Goal: Find contact information: Find contact information

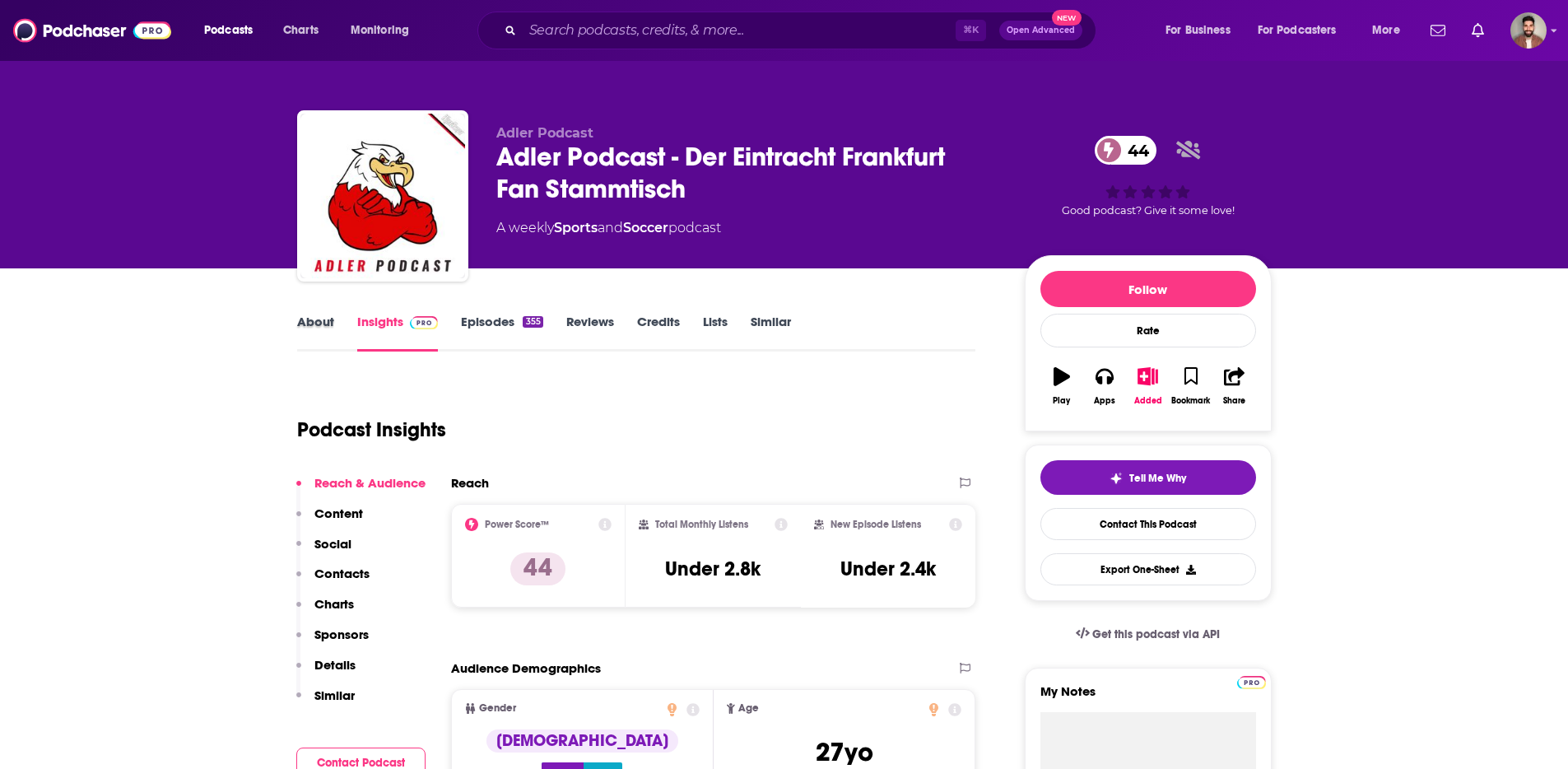
click at [337, 322] on div "About" at bounding box center [327, 332] width 60 height 38
click at [329, 322] on link "About" at bounding box center [316, 332] width 37 height 38
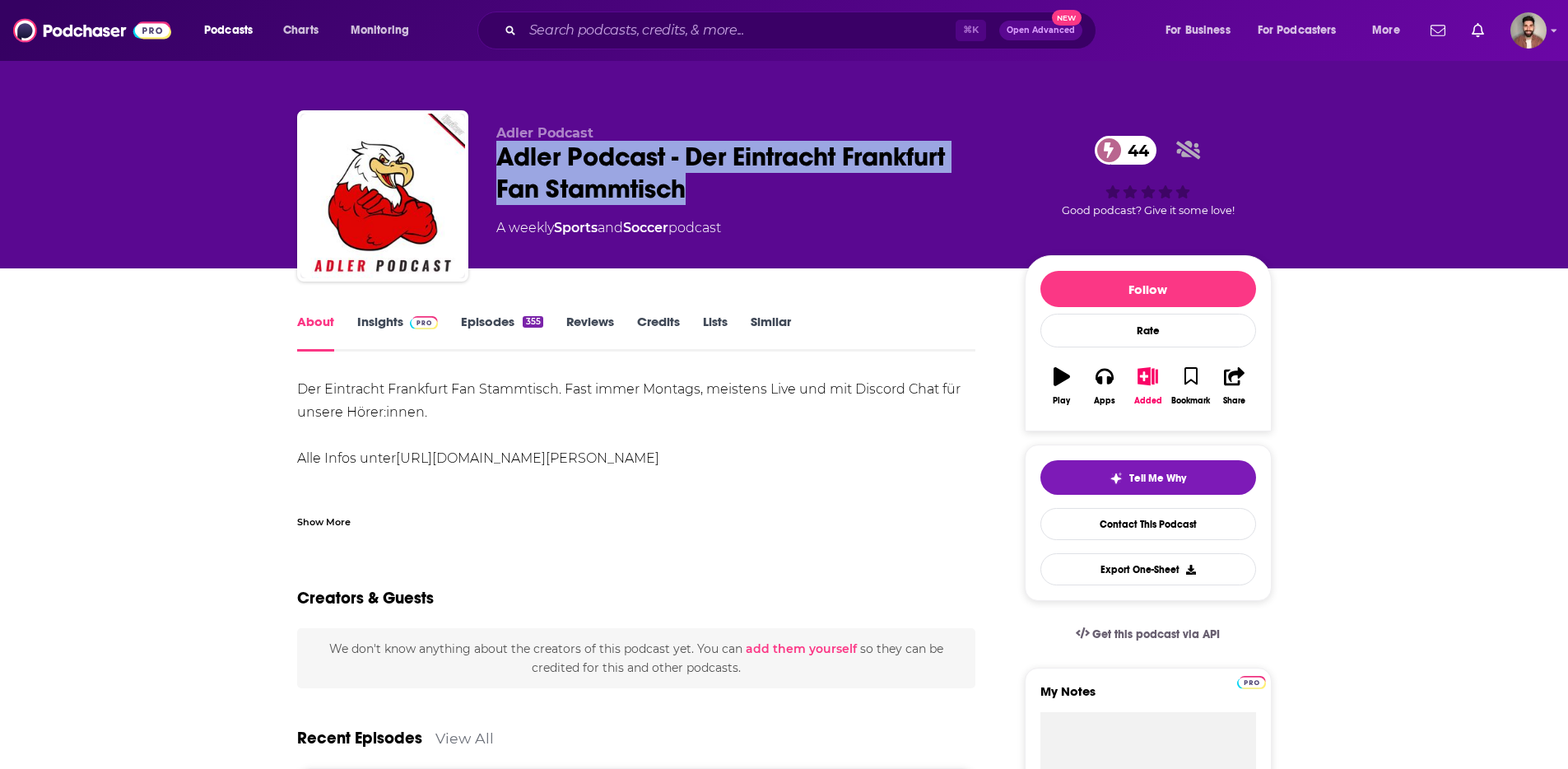
drag, startPoint x: 684, startPoint y: 196, endPoint x: 502, endPoint y: 159, distance: 185.7
click at [502, 159] on div "Adler Podcast - Der Eintracht Frankfurt Fan Stammtisch 44" at bounding box center [748, 172] width 502 height 64
copy h1 "Adler Podcast - Der Eintracht Frankfurt Fan Stammtisch"
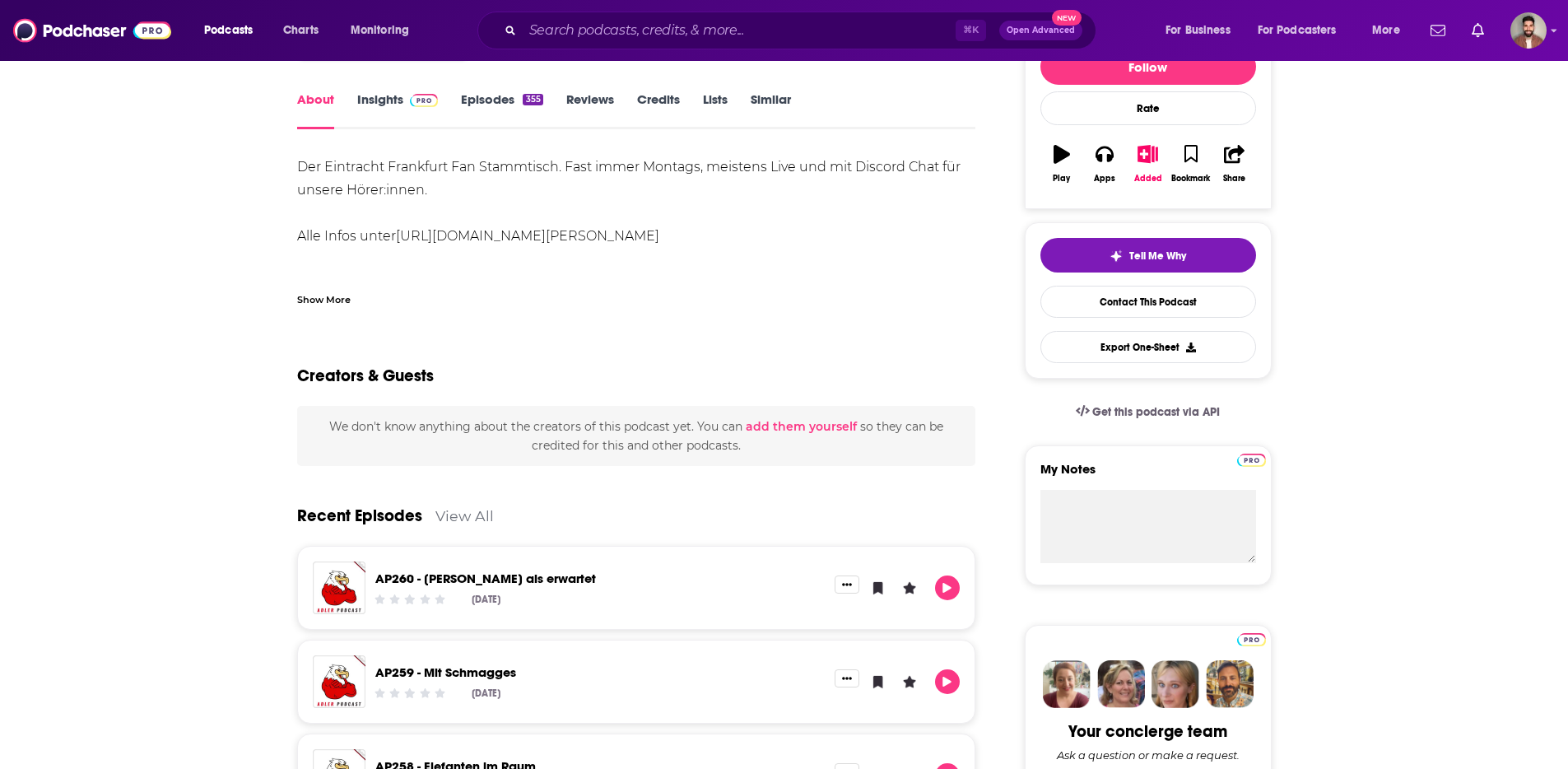
scroll to position [227, 0]
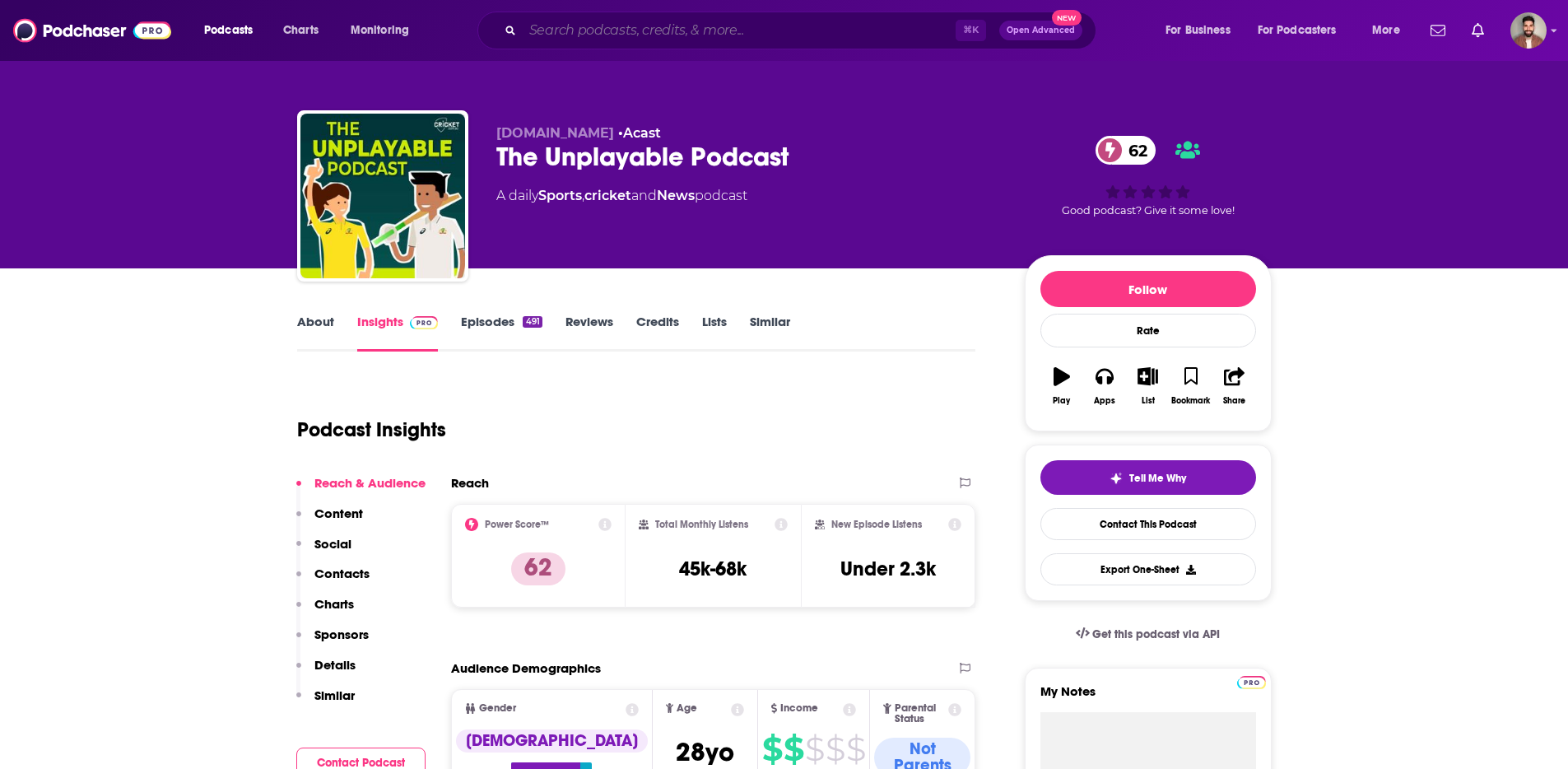
click at [577, 24] on input "Search podcasts, credits, & more..." at bounding box center [739, 30] width 433 height 26
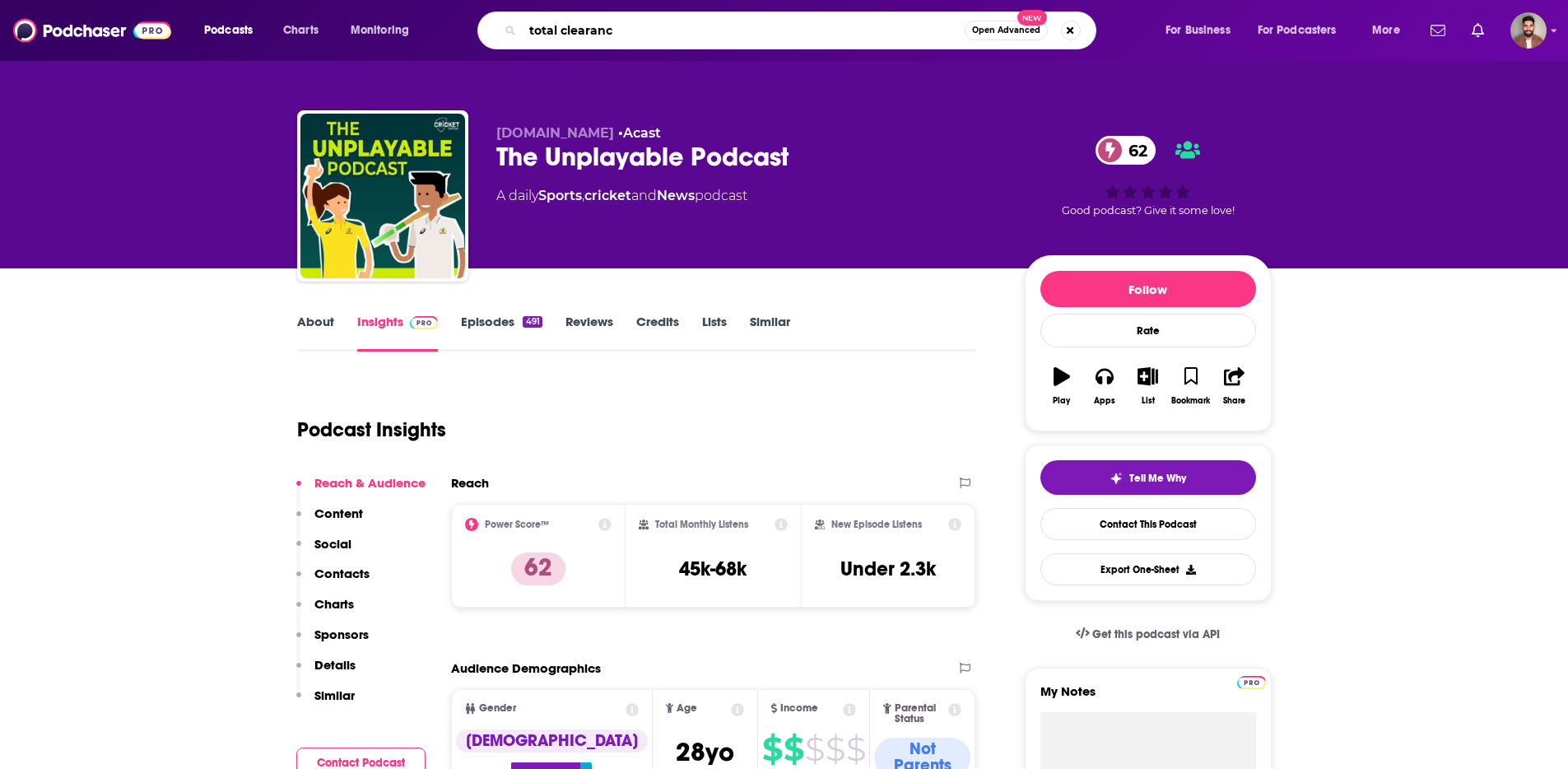
type input "total clearance"
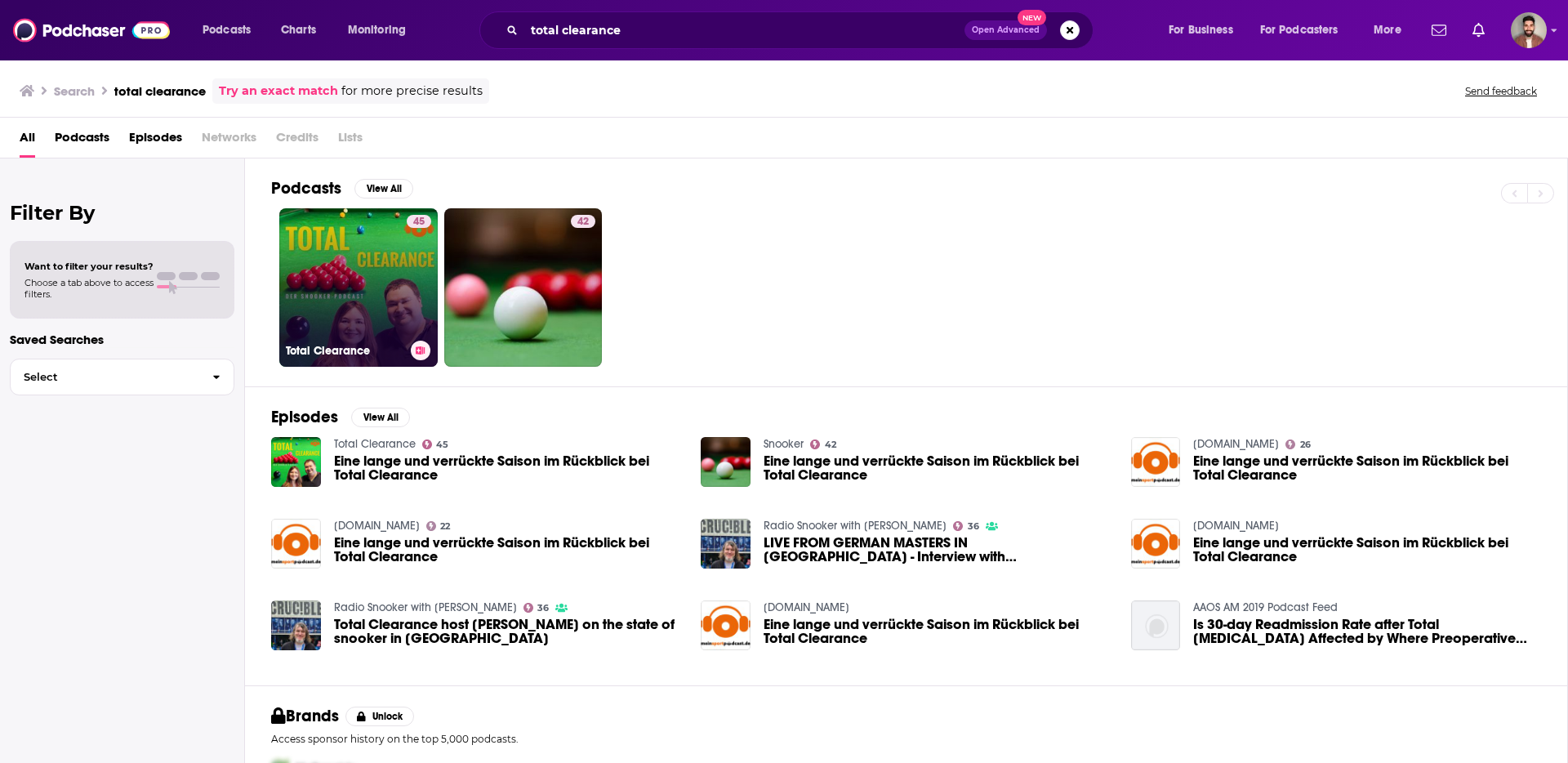
click at [374, 280] on link "45 Total Clearance" at bounding box center [358, 287] width 159 height 159
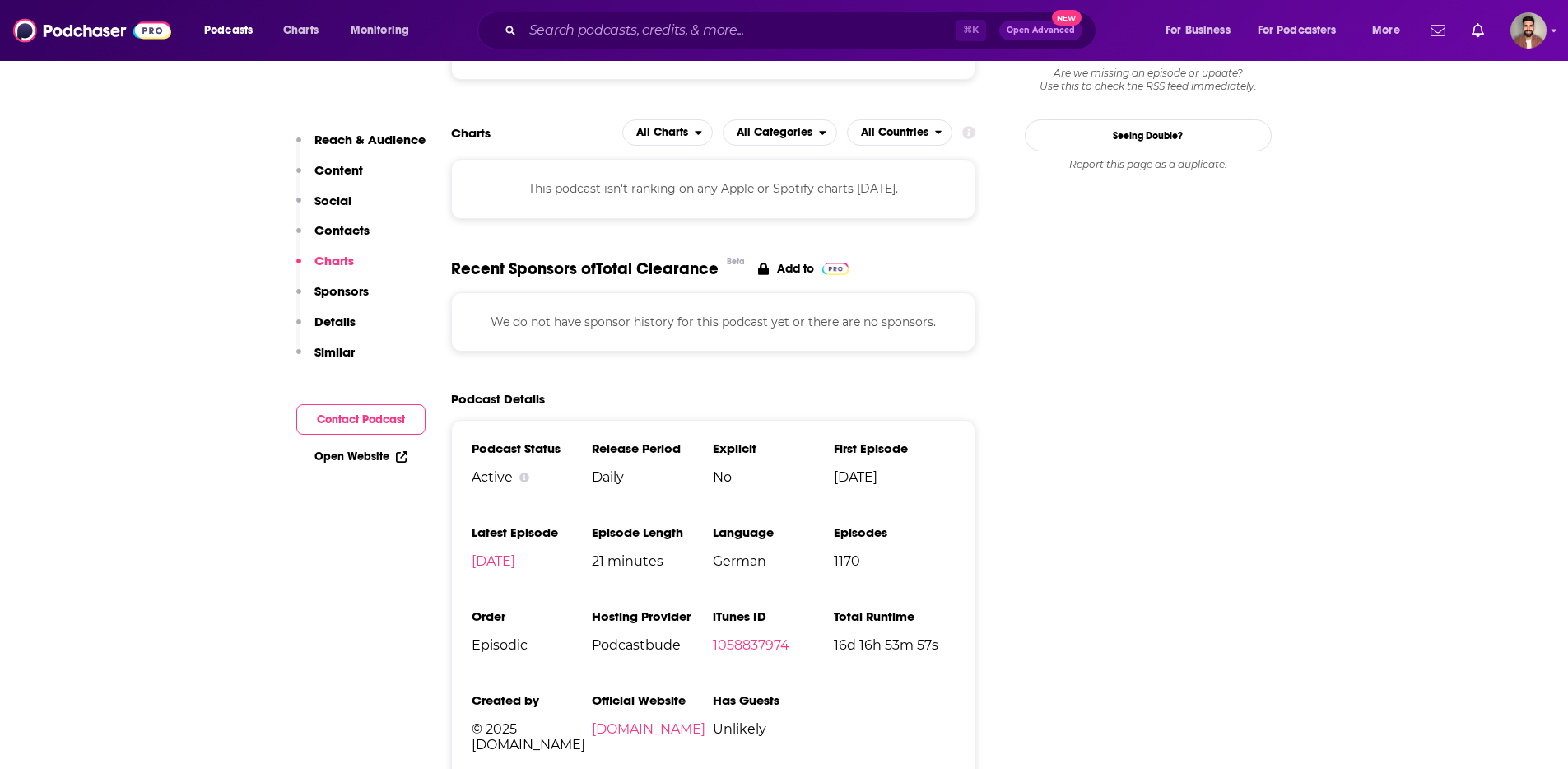
scroll to position [1680, 0]
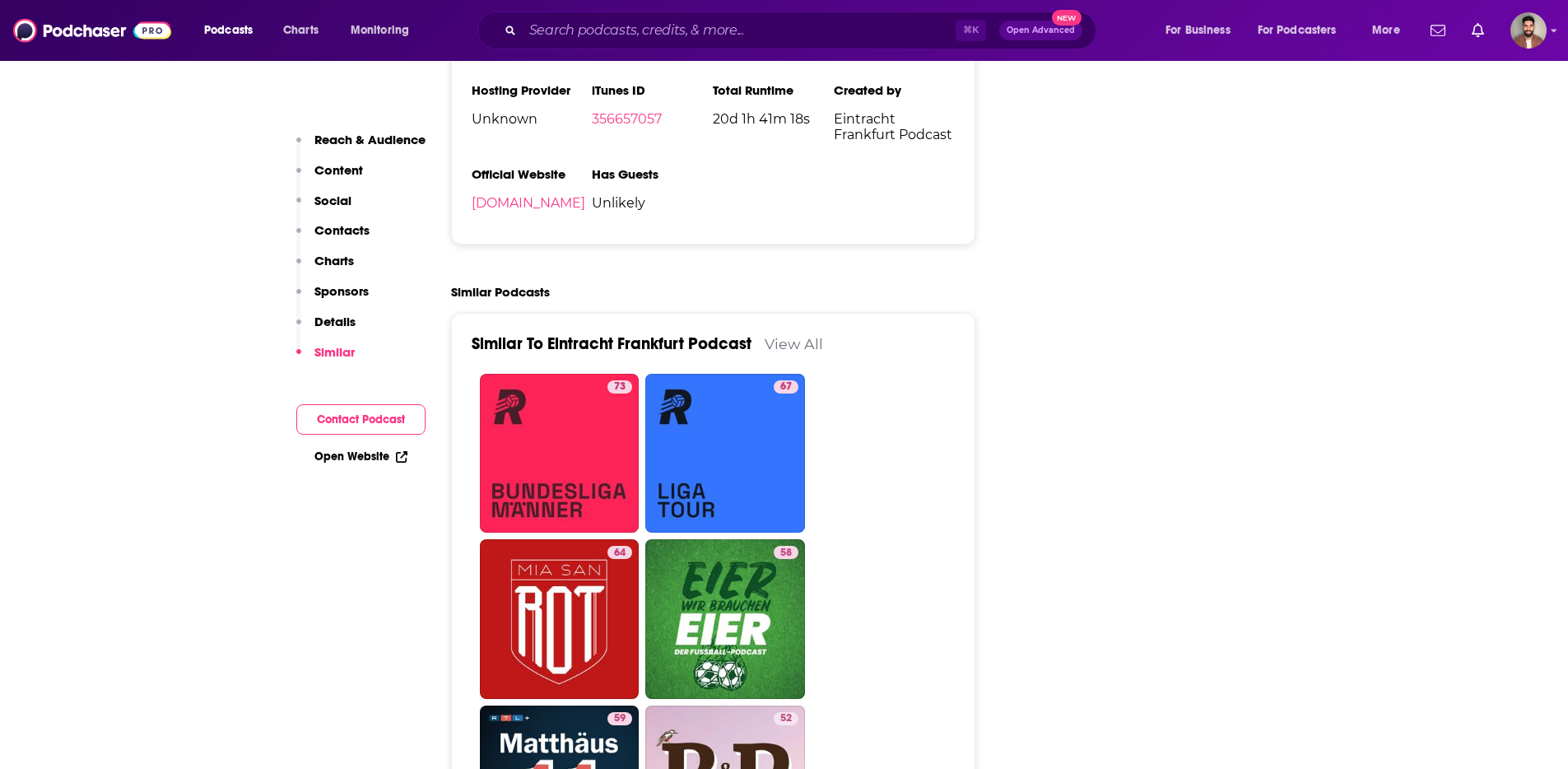
scroll to position [2398, 0]
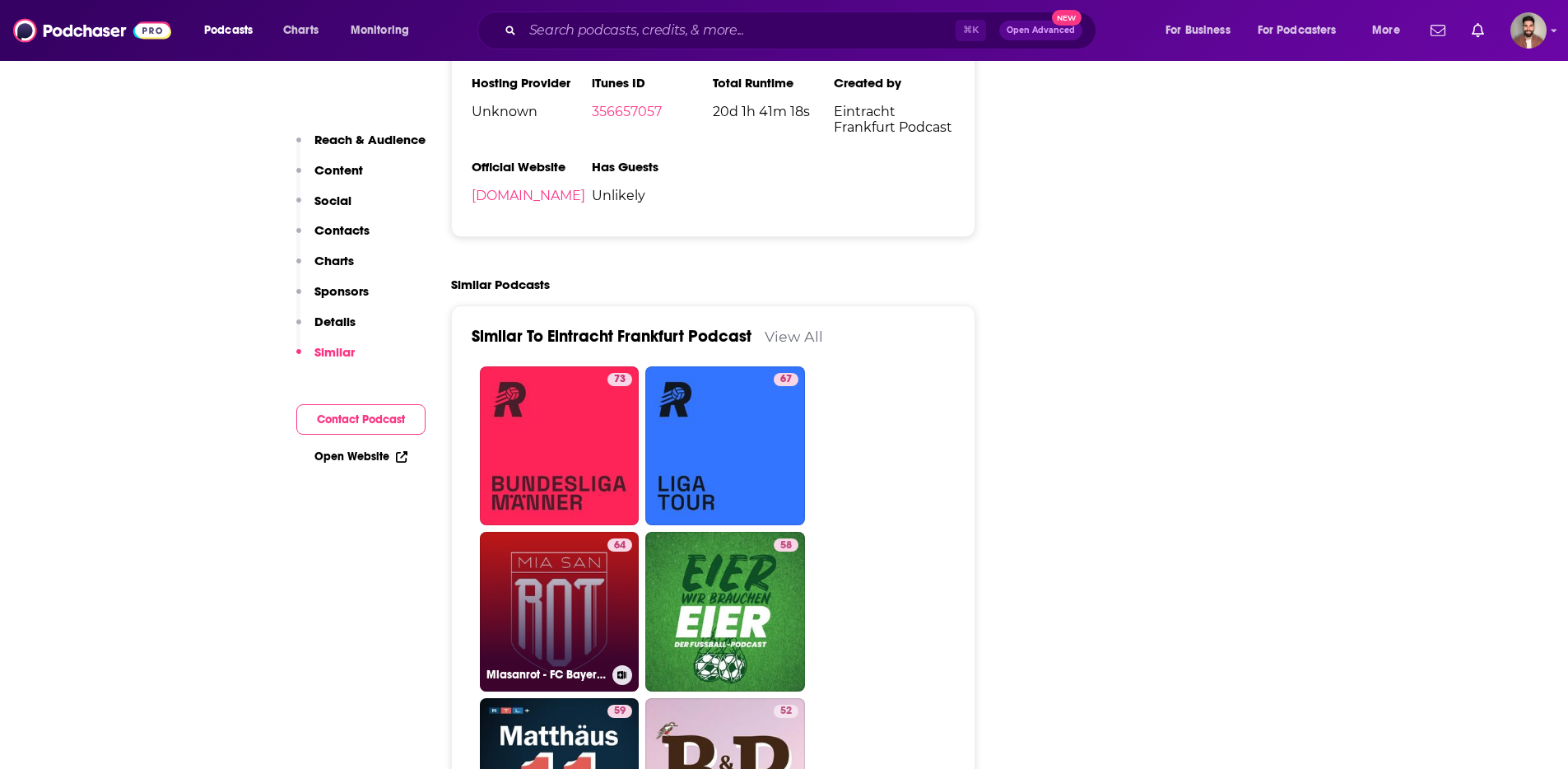
click at [576, 531] on link "64 Miasanrot - FC Bayern Podcast" at bounding box center [560, 611] width 160 height 160
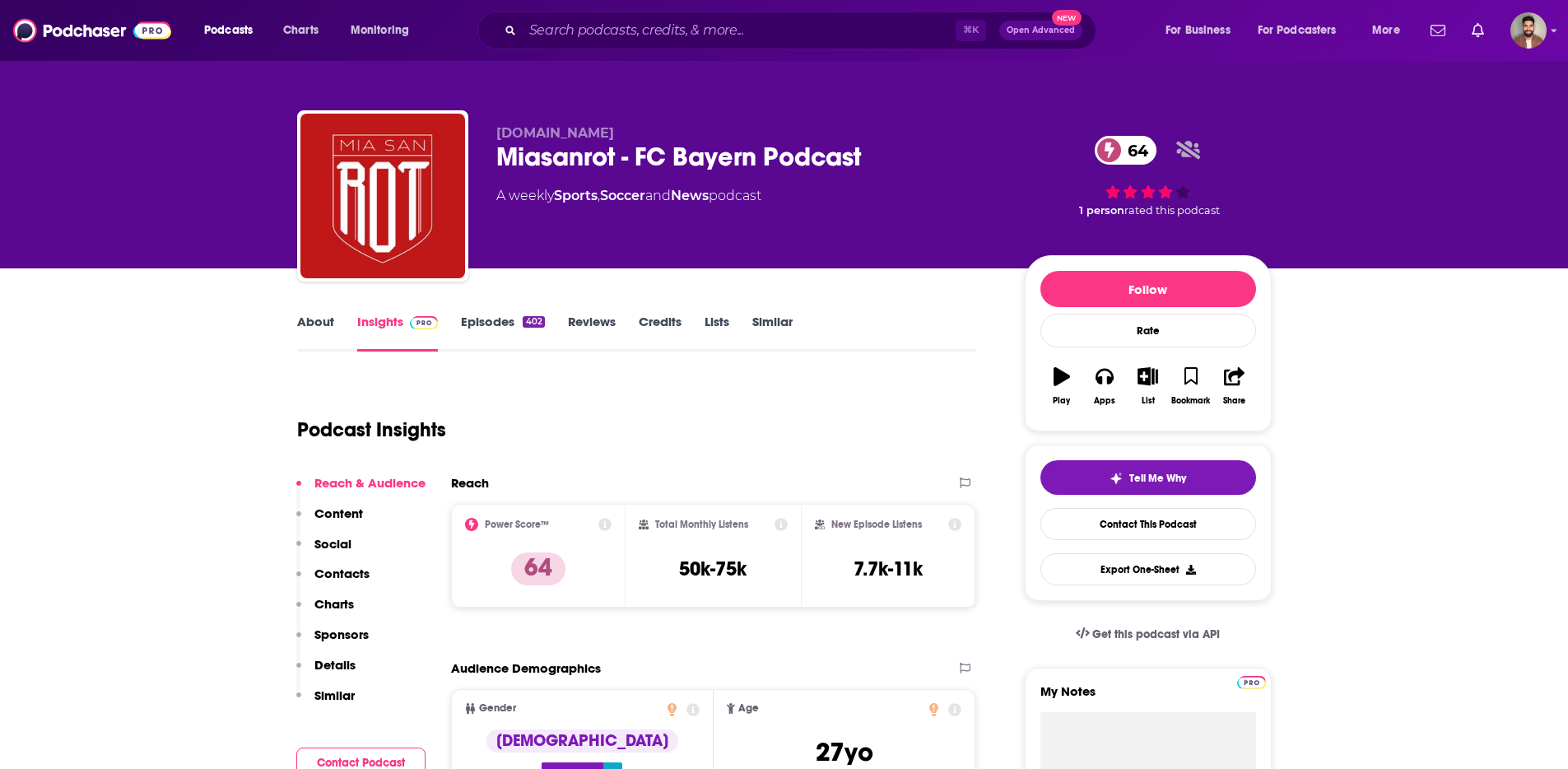
type input "https://www.podchaser.com/podcasts/eintracht-frankfurt-podcast-102690"
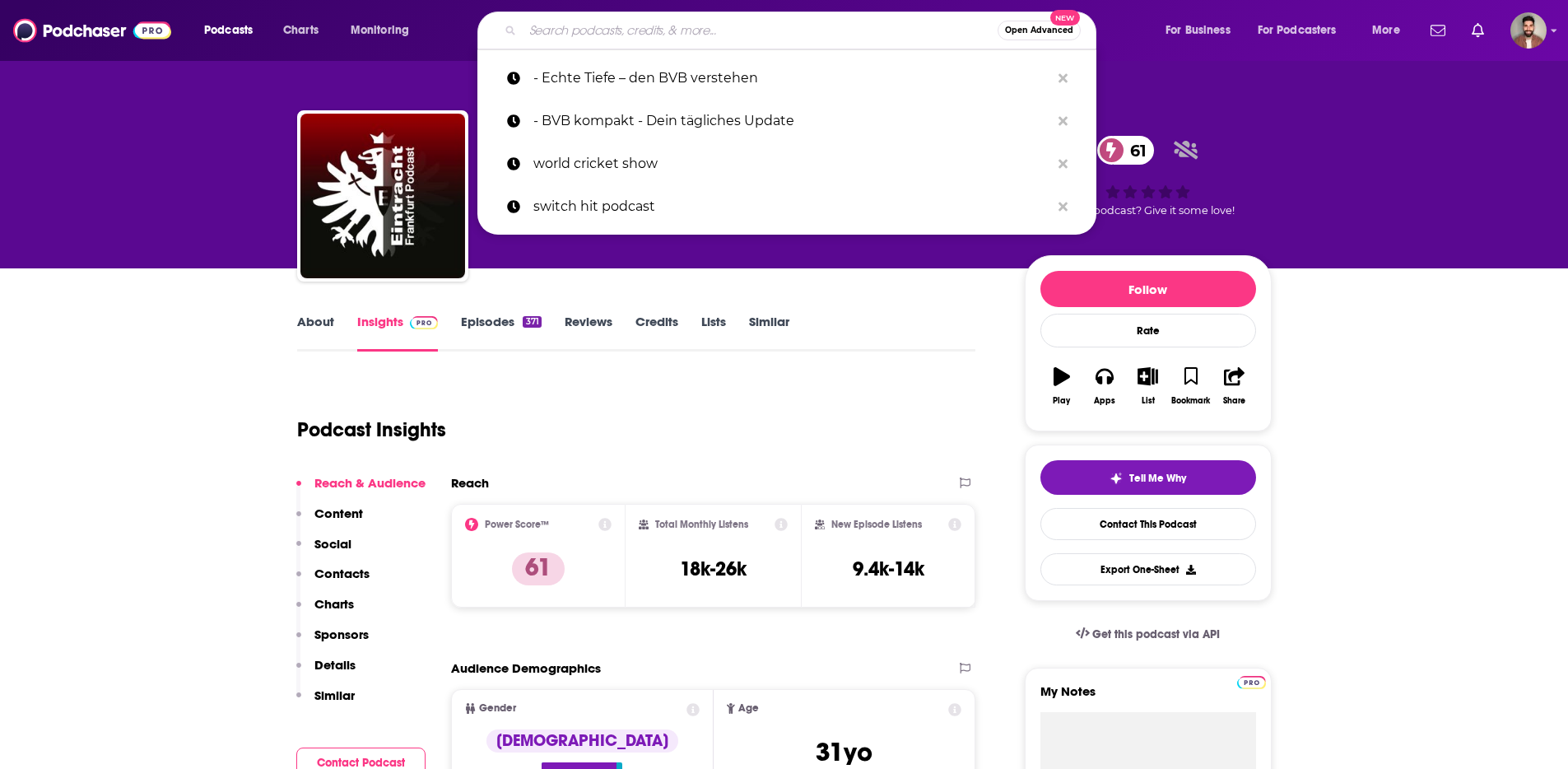
click at [716, 32] on input "Search podcasts, credits, & more..." at bounding box center [759, 30] width 475 height 26
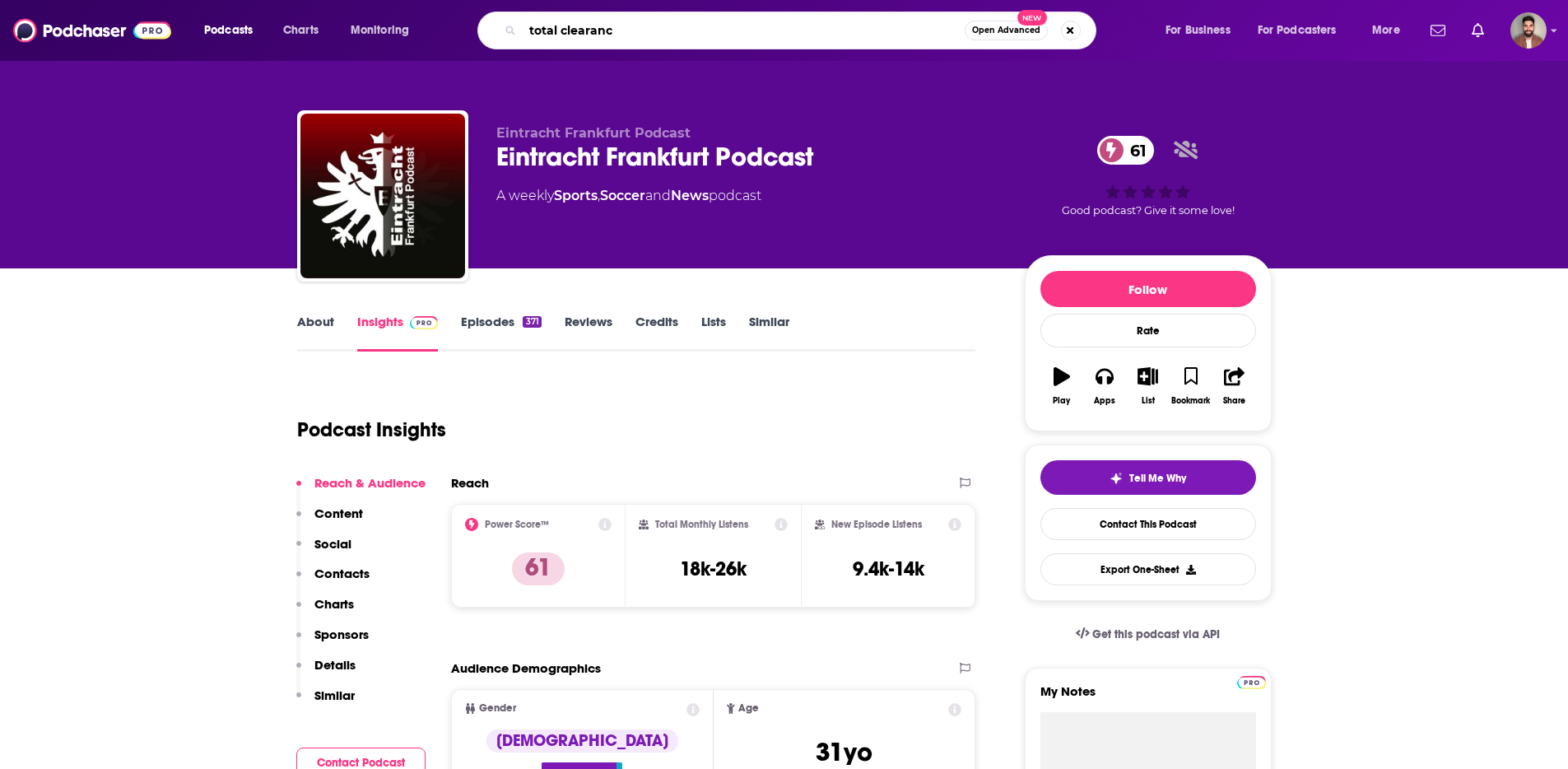
type input "total clearance"
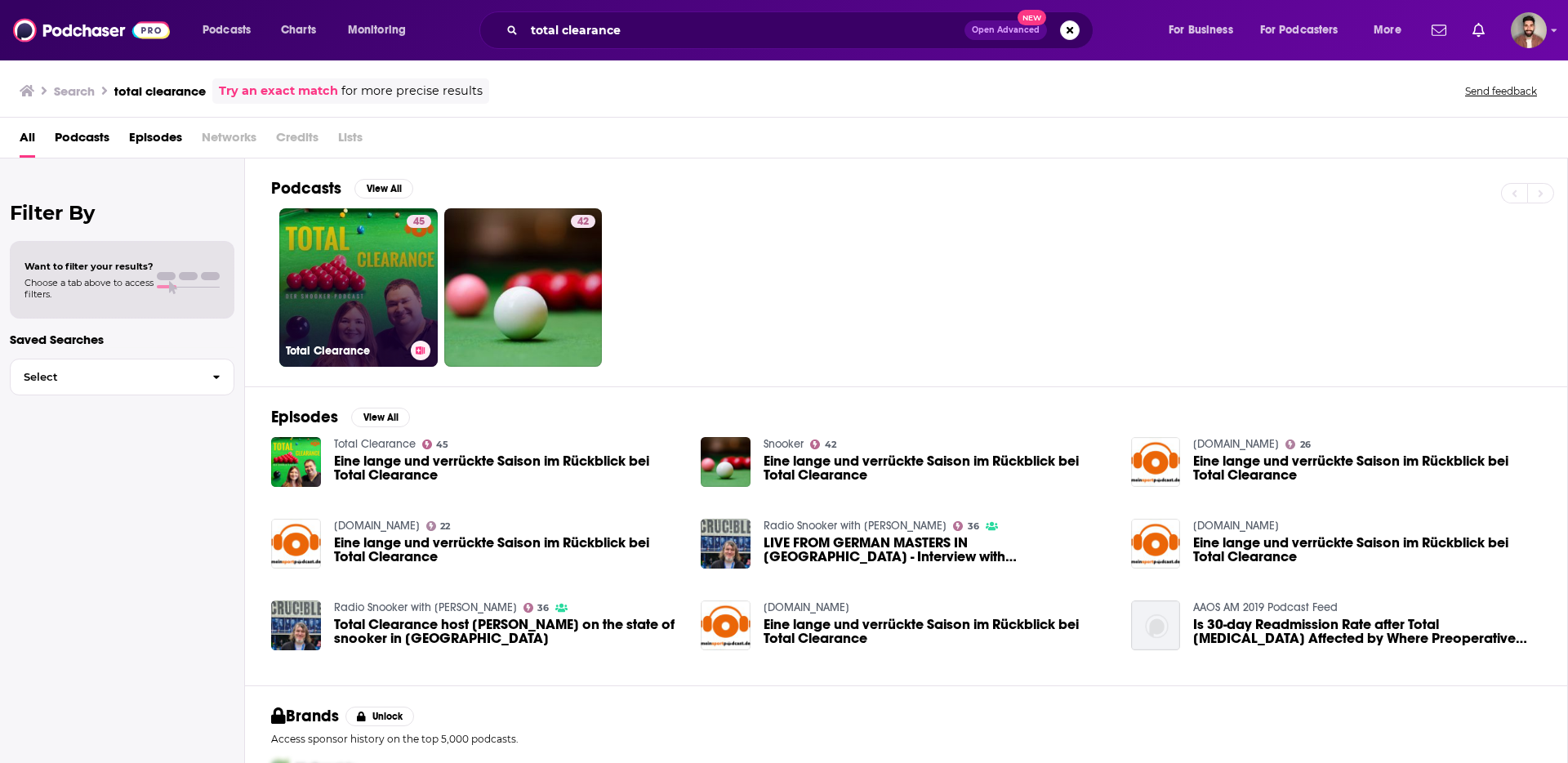
click at [407, 257] on div "45" at bounding box center [419, 278] width 25 height 126
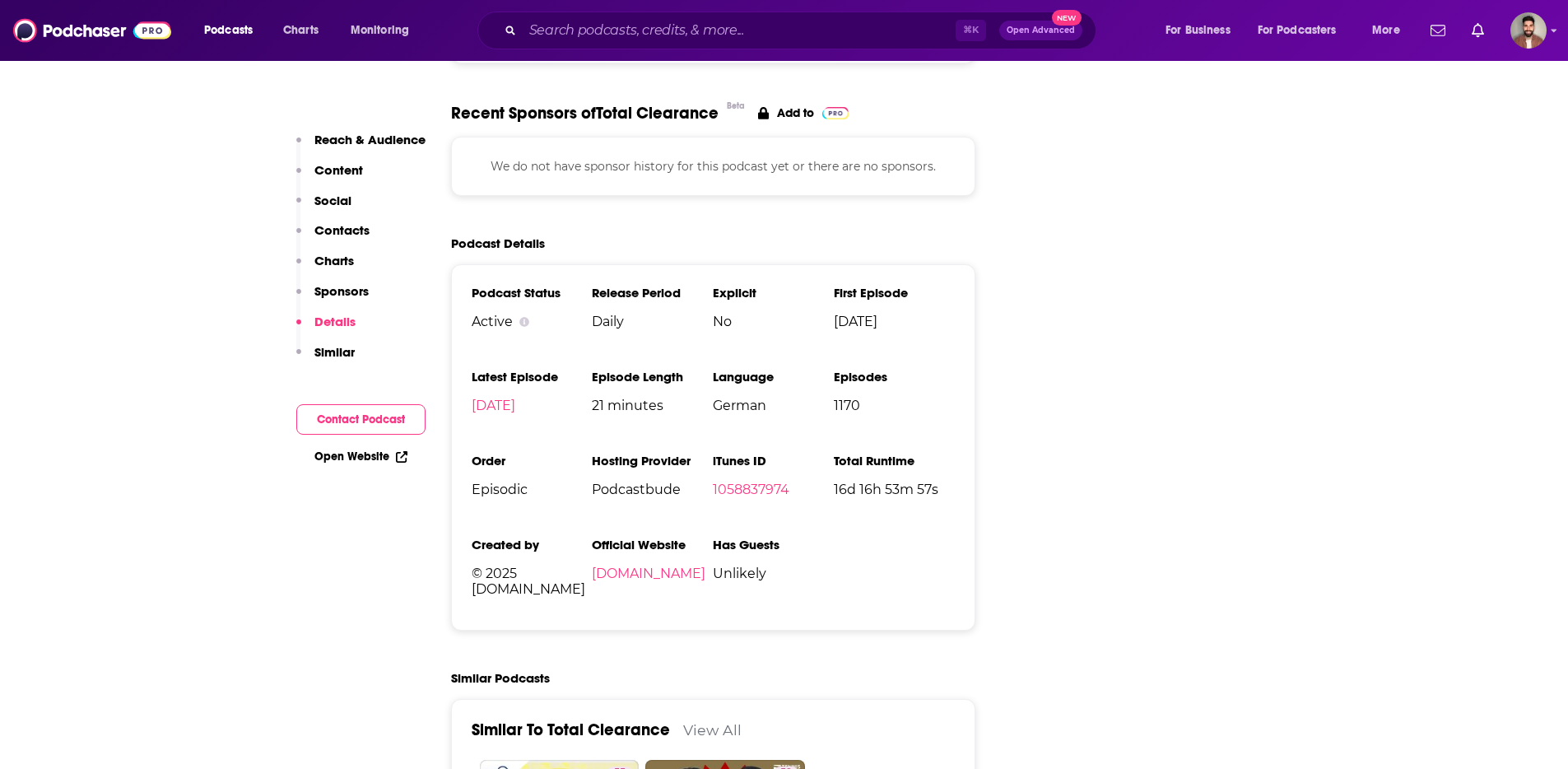
scroll to position [1773, 0]
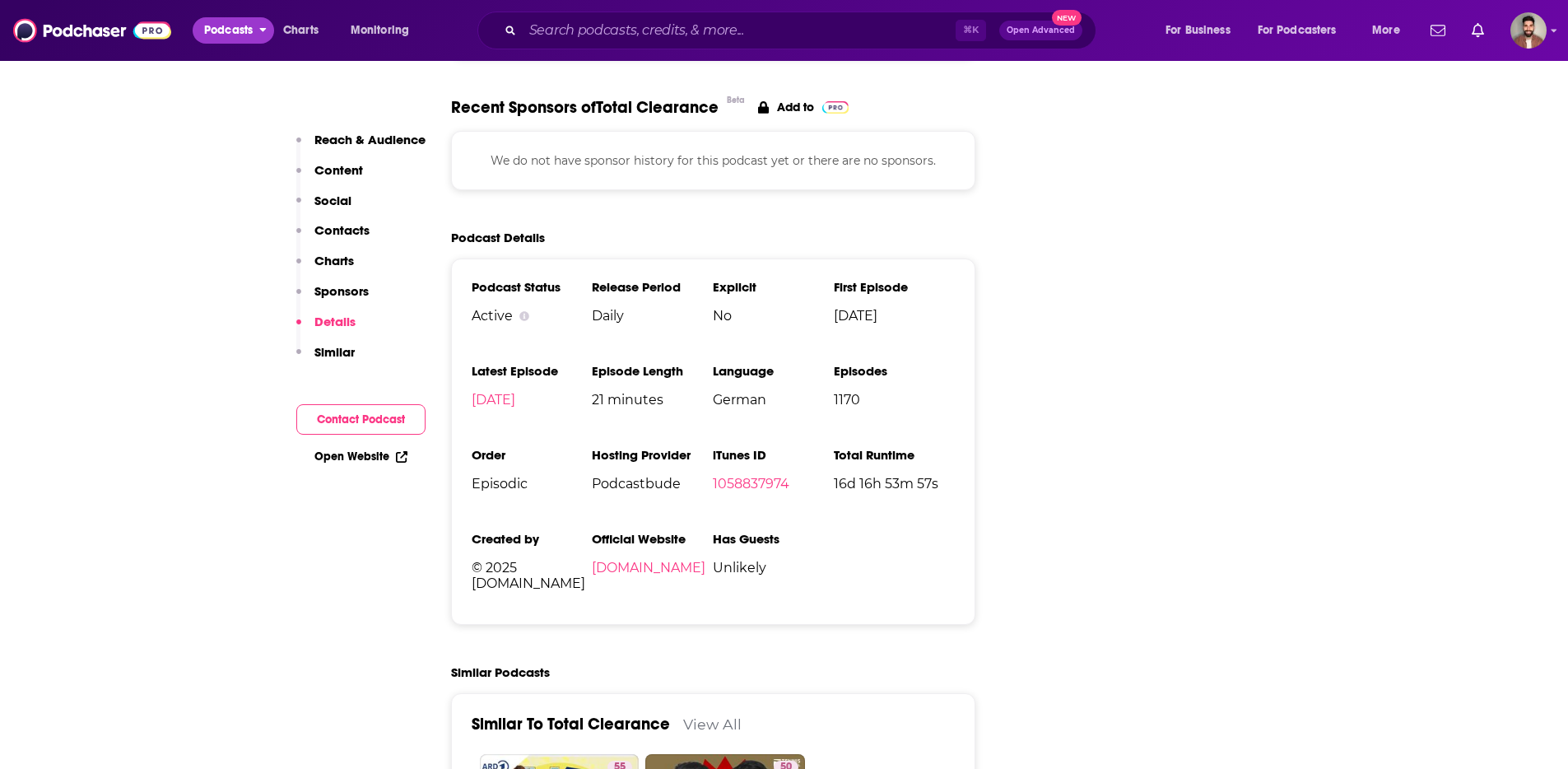
click at [259, 27] on icon "open menu" at bounding box center [263, 27] width 8 height 12
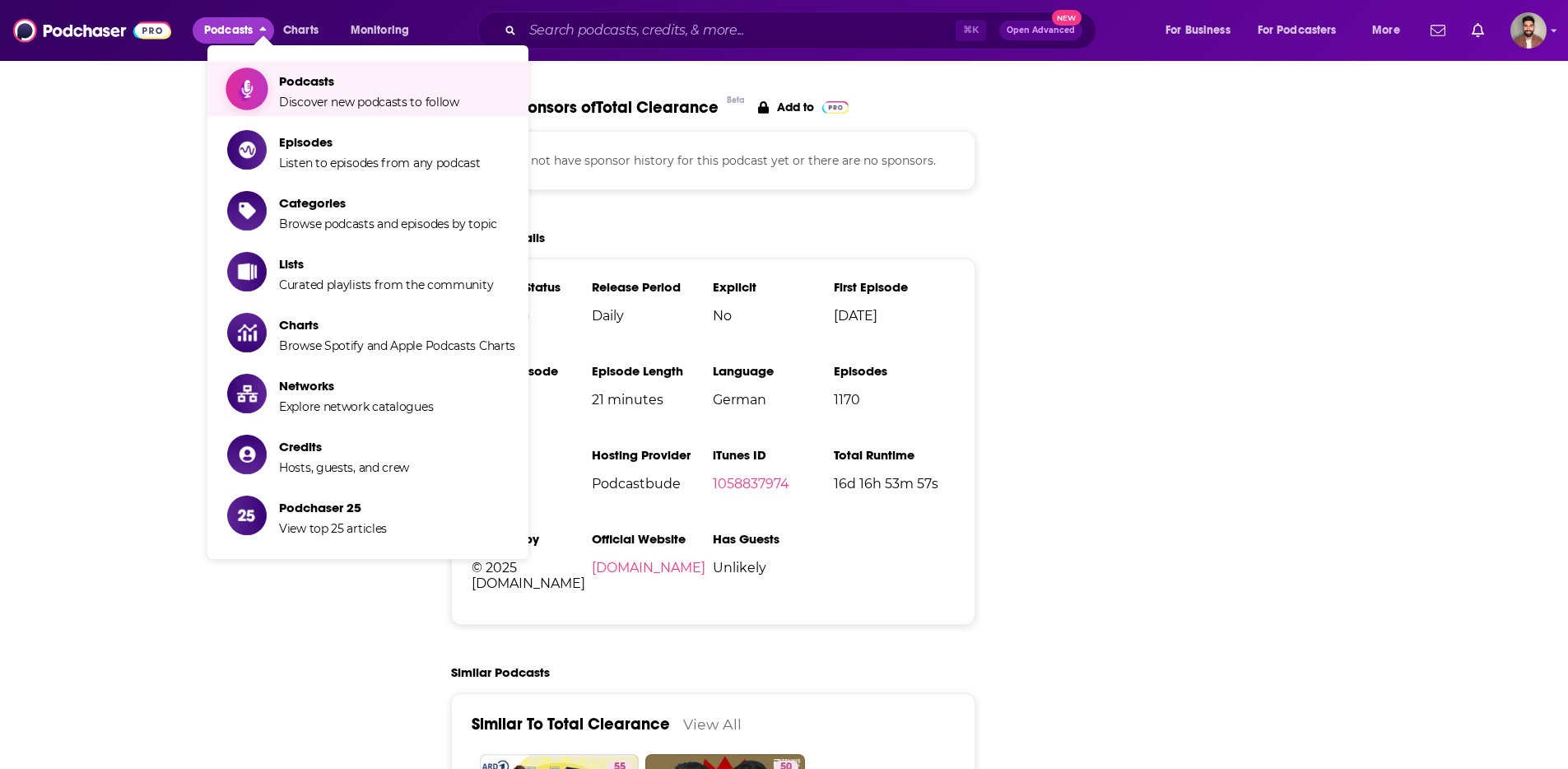
click at [322, 79] on span "Podcasts" at bounding box center [369, 81] width 180 height 15
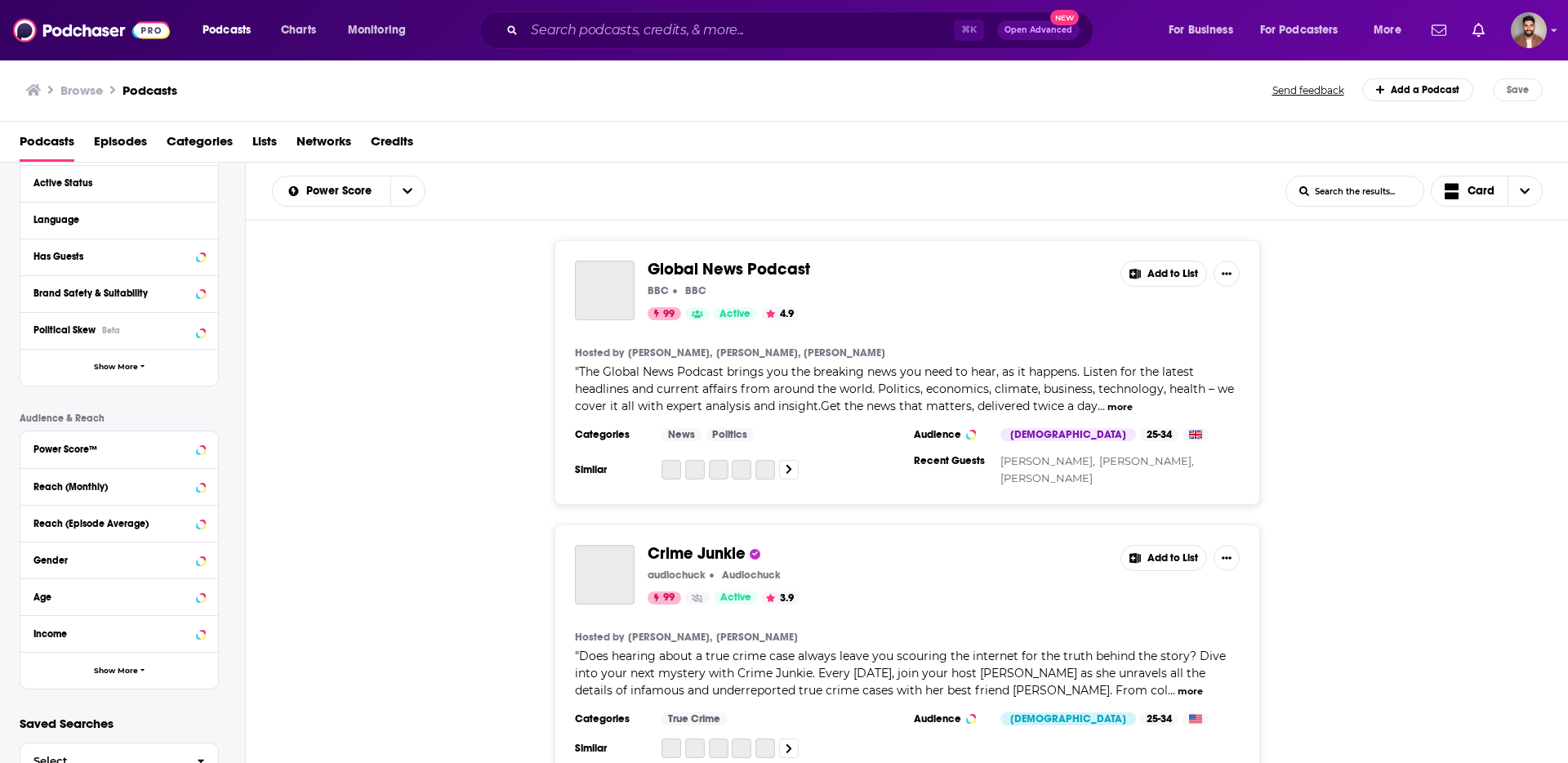
scroll to position [180, 0]
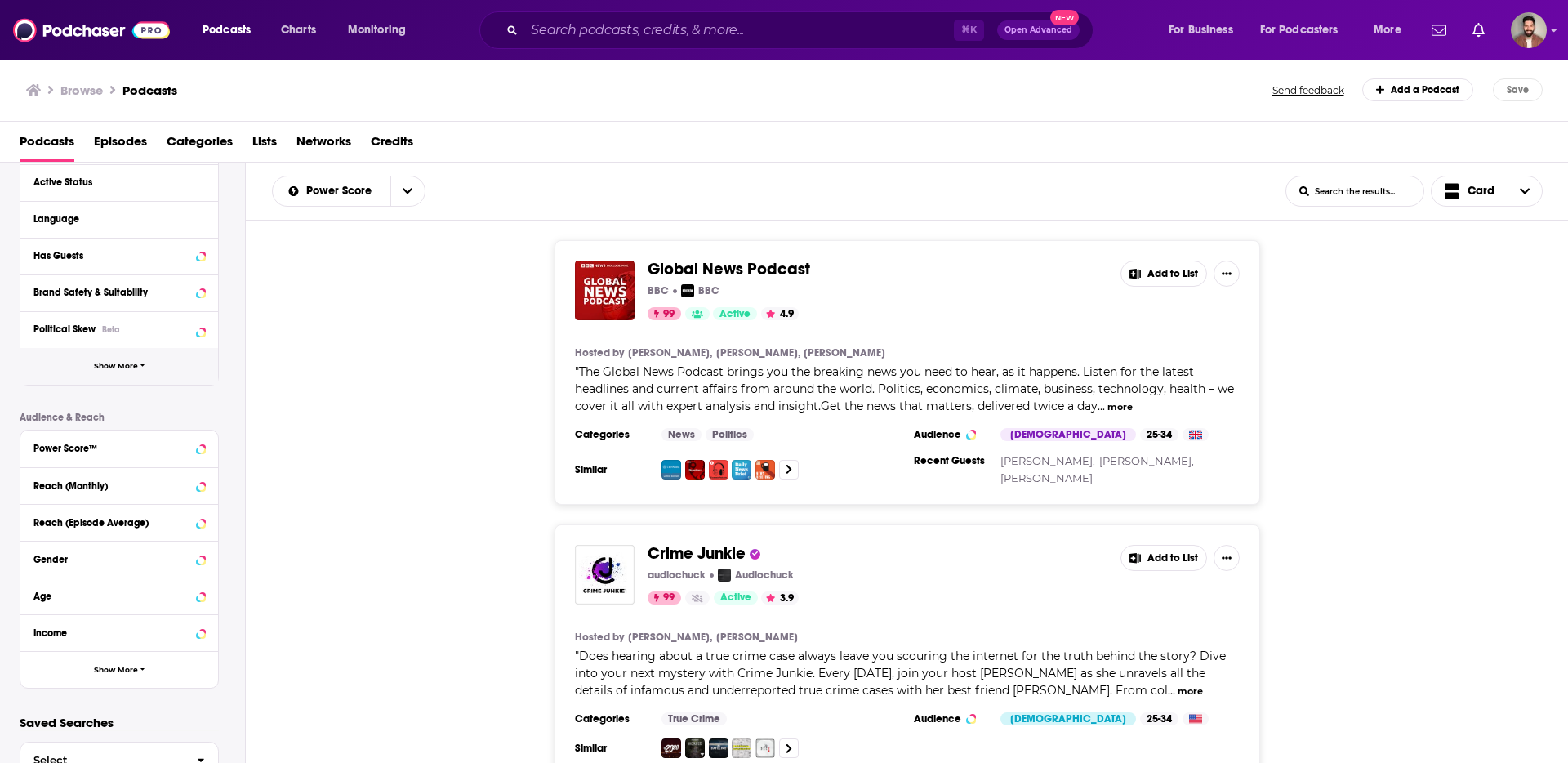
click at [140, 364] on icon "button" at bounding box center [142, 366] width 5 height 8
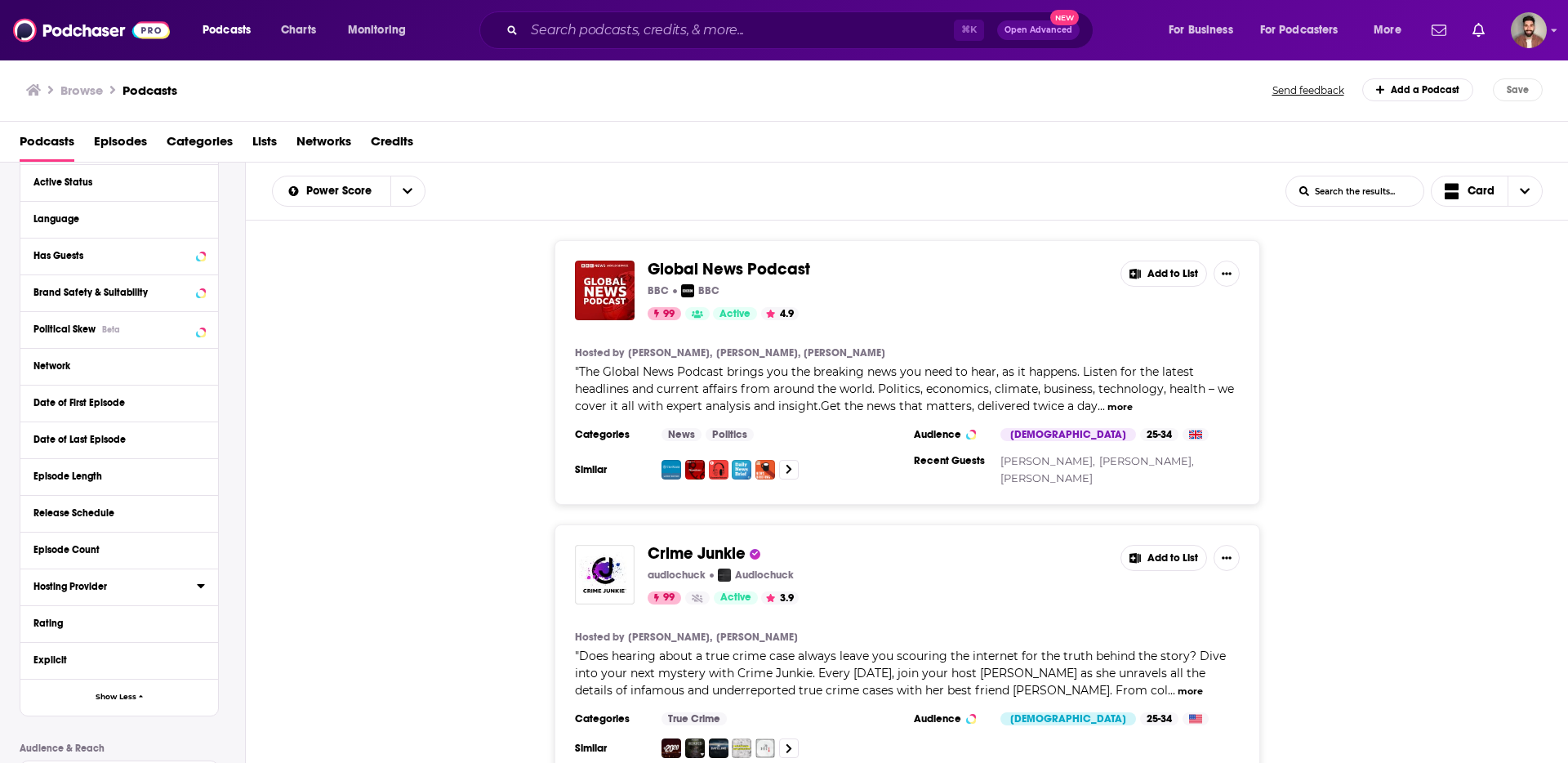
click at [108, 584] on div "Hosting Provider" at bounding box center [110, 586] width 153 height 11
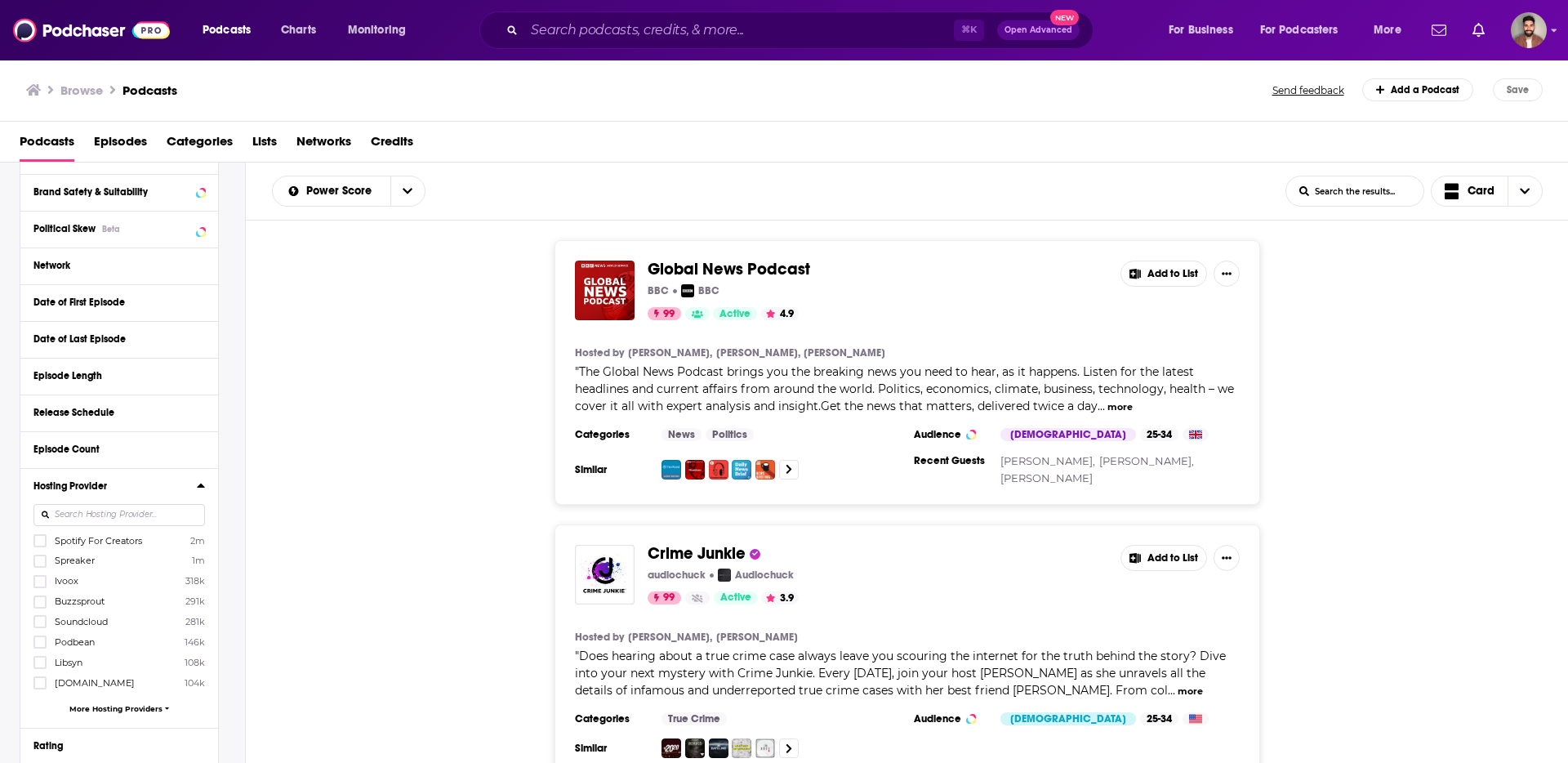
scroll to position [293, 0]
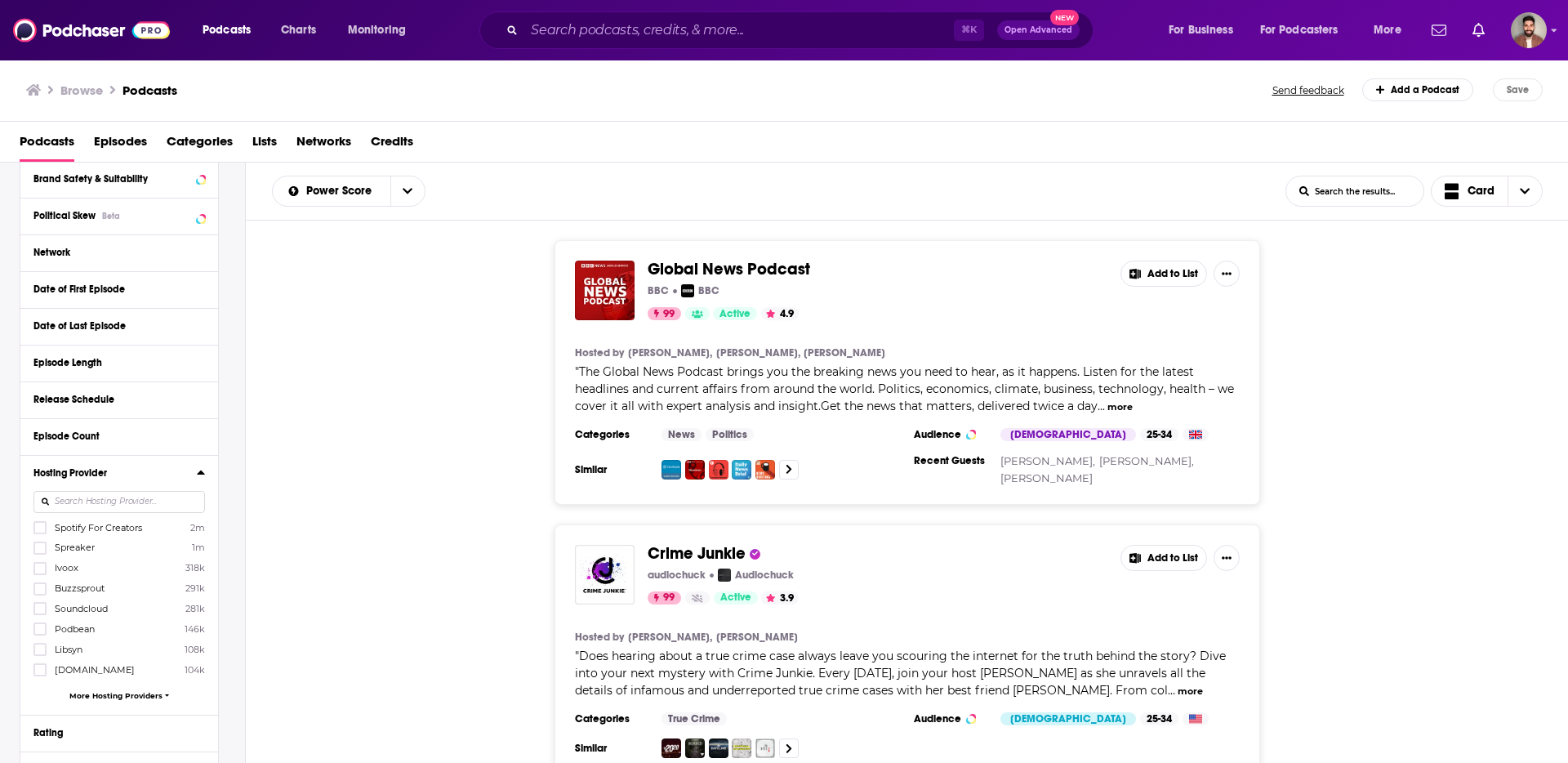
click at [125, 506] on input at bounding box center [119, 501] width 172 height 22
type input "bude"
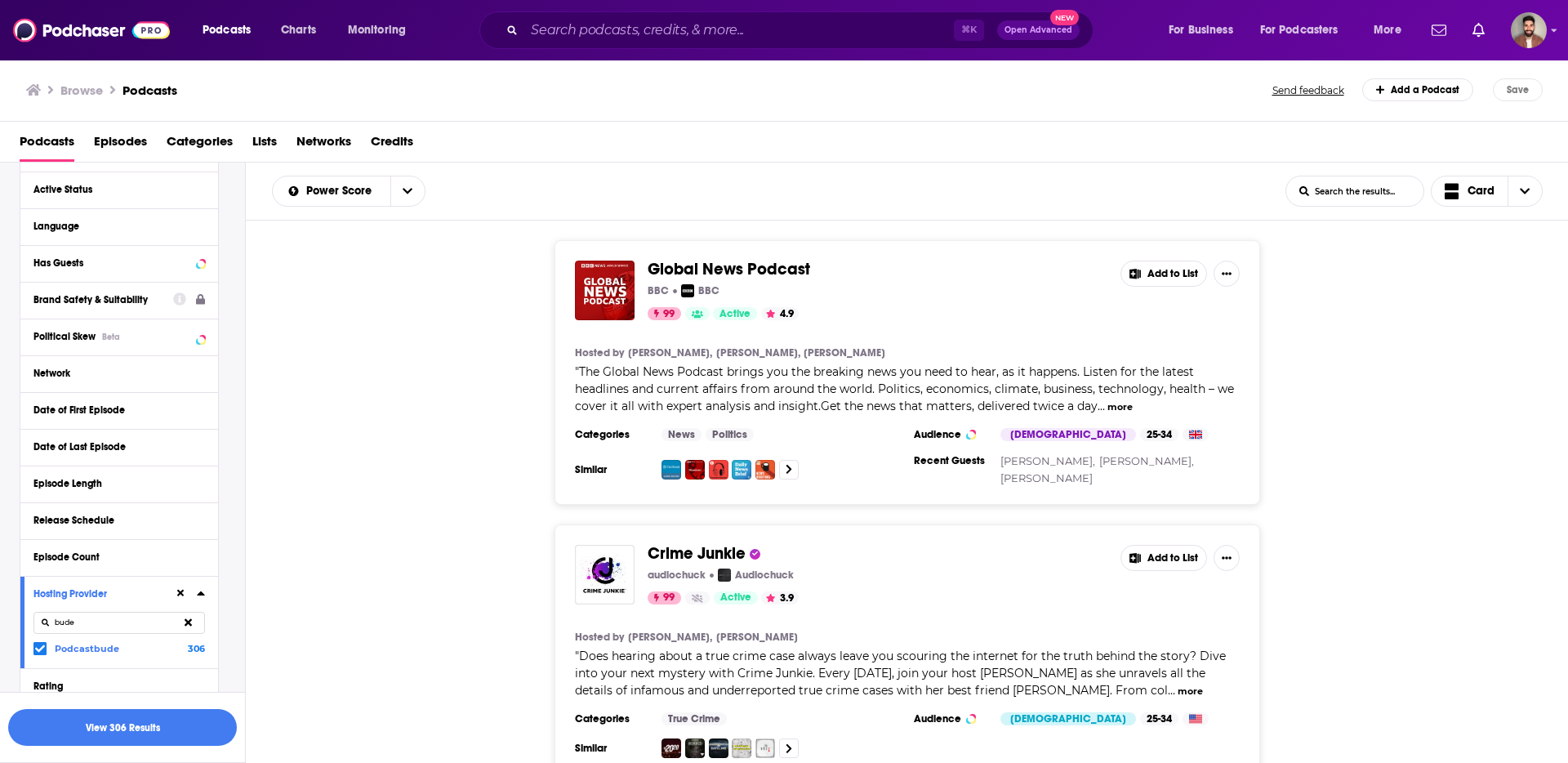
scroll to position [171, 0]
click at [198, 194] on icon at bounding box center [201, 190] width 9 height 13
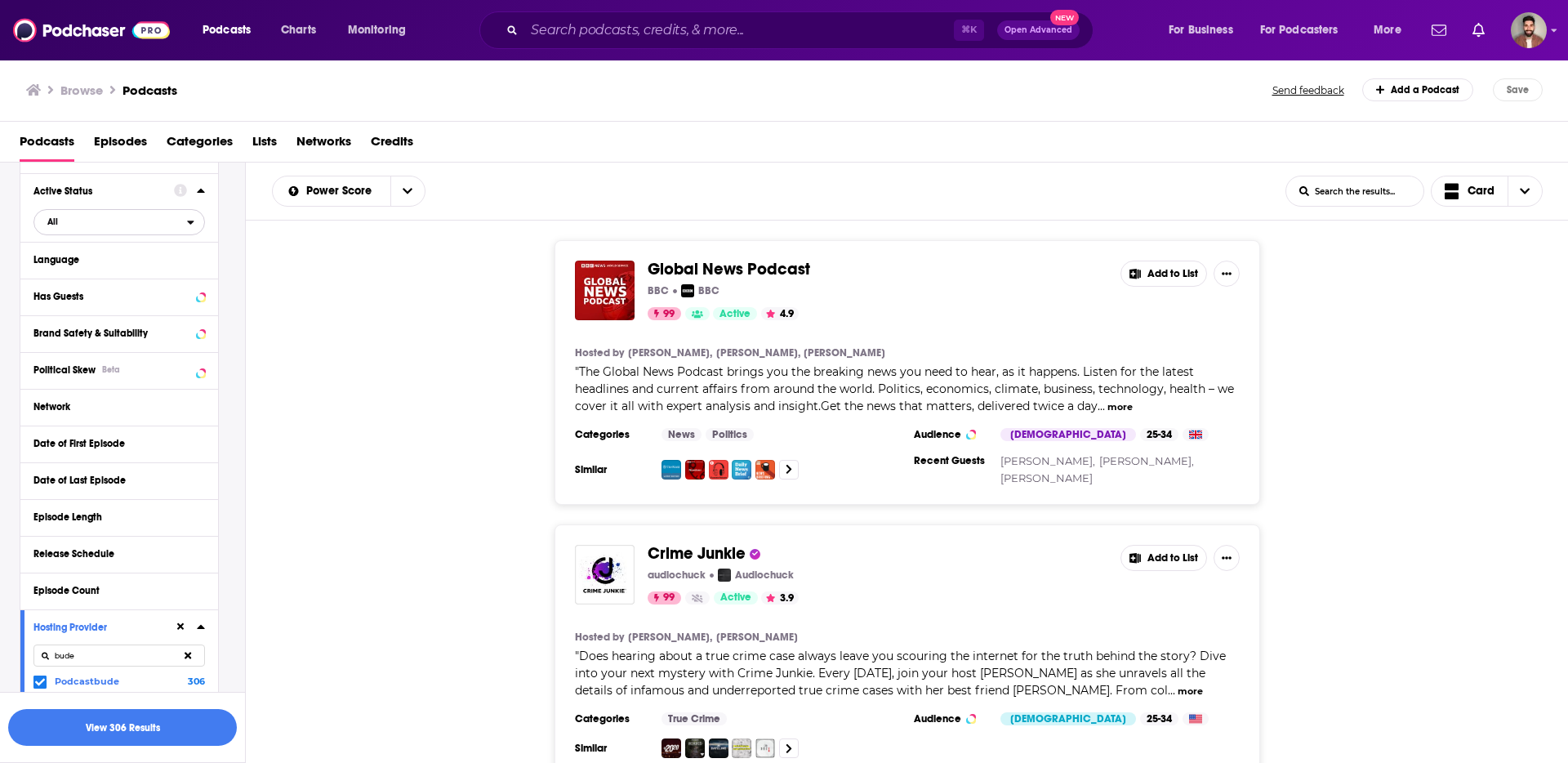
click at [87, 228] on span "All" at bounding box center [111, 222] width 153 height 21
click at [82, 271] on span "Active" at bounding box center [83, 275] width 82 height 9
click at [141, 735] on button "View 77 Results" at bounding box center [122, 727] width 228 height 36
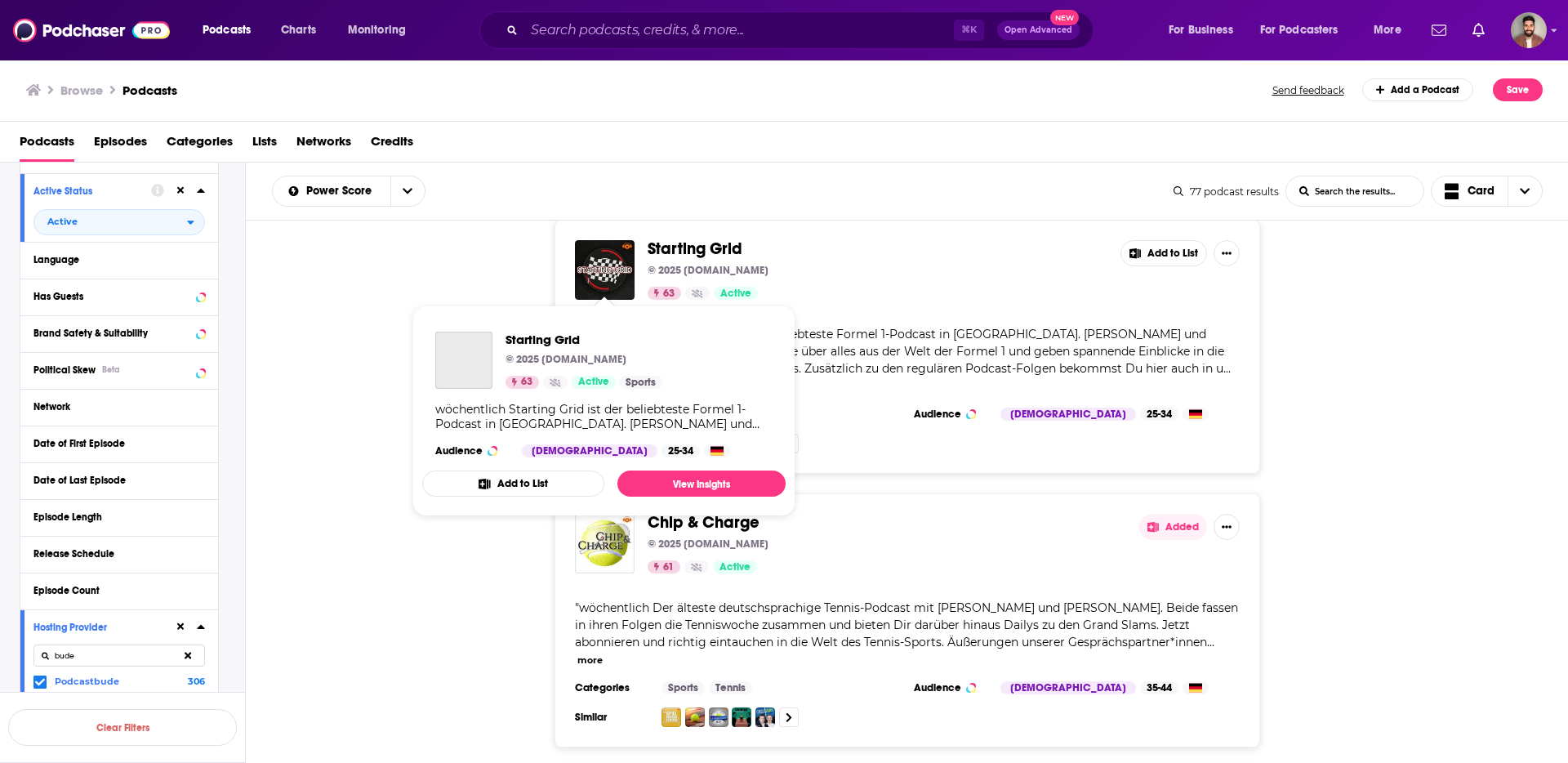
scroll to position [32, 0]
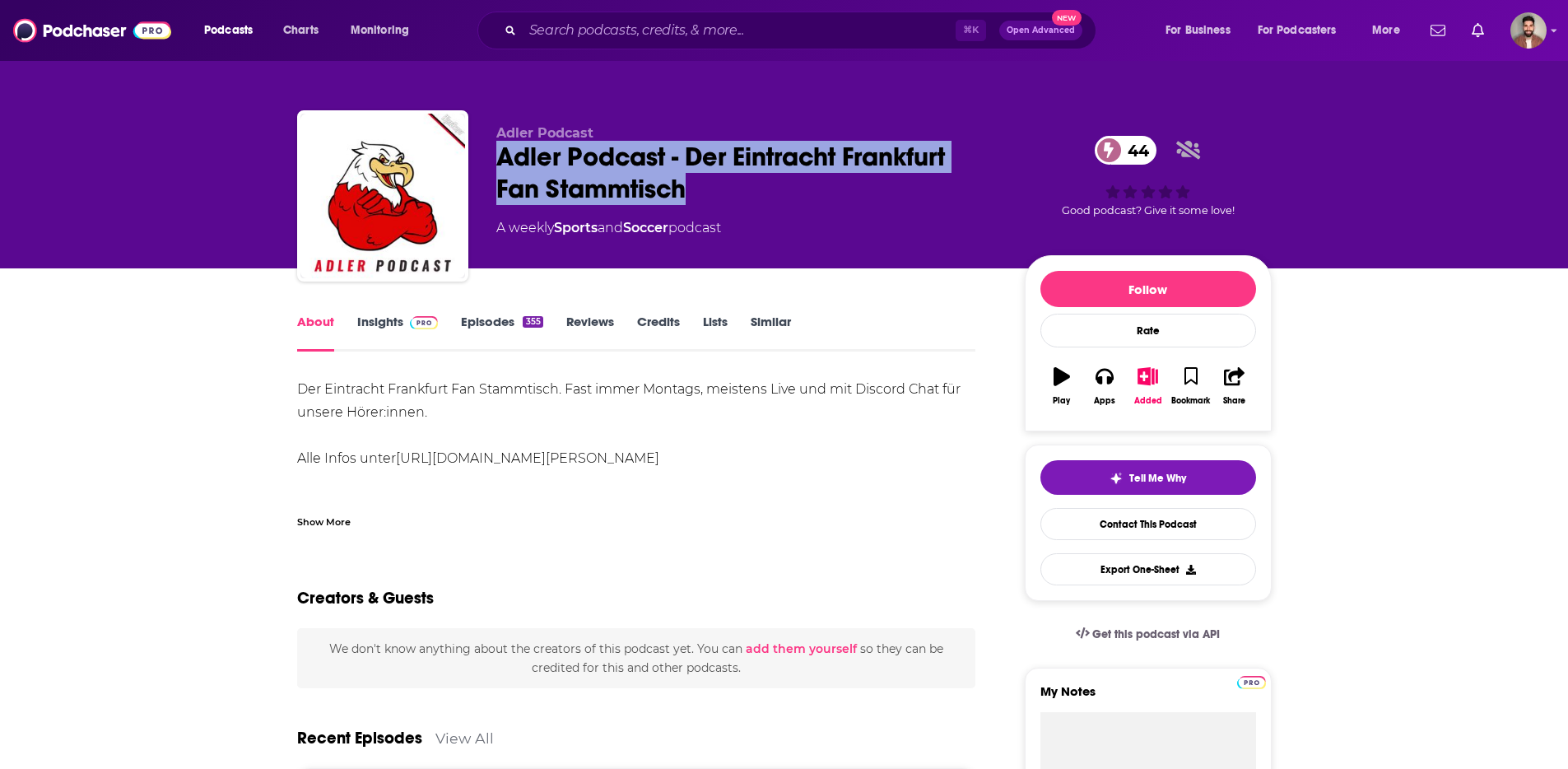
click at [388, 322] on link "Insights" at bounding box center [398, 332] width 82 height 38
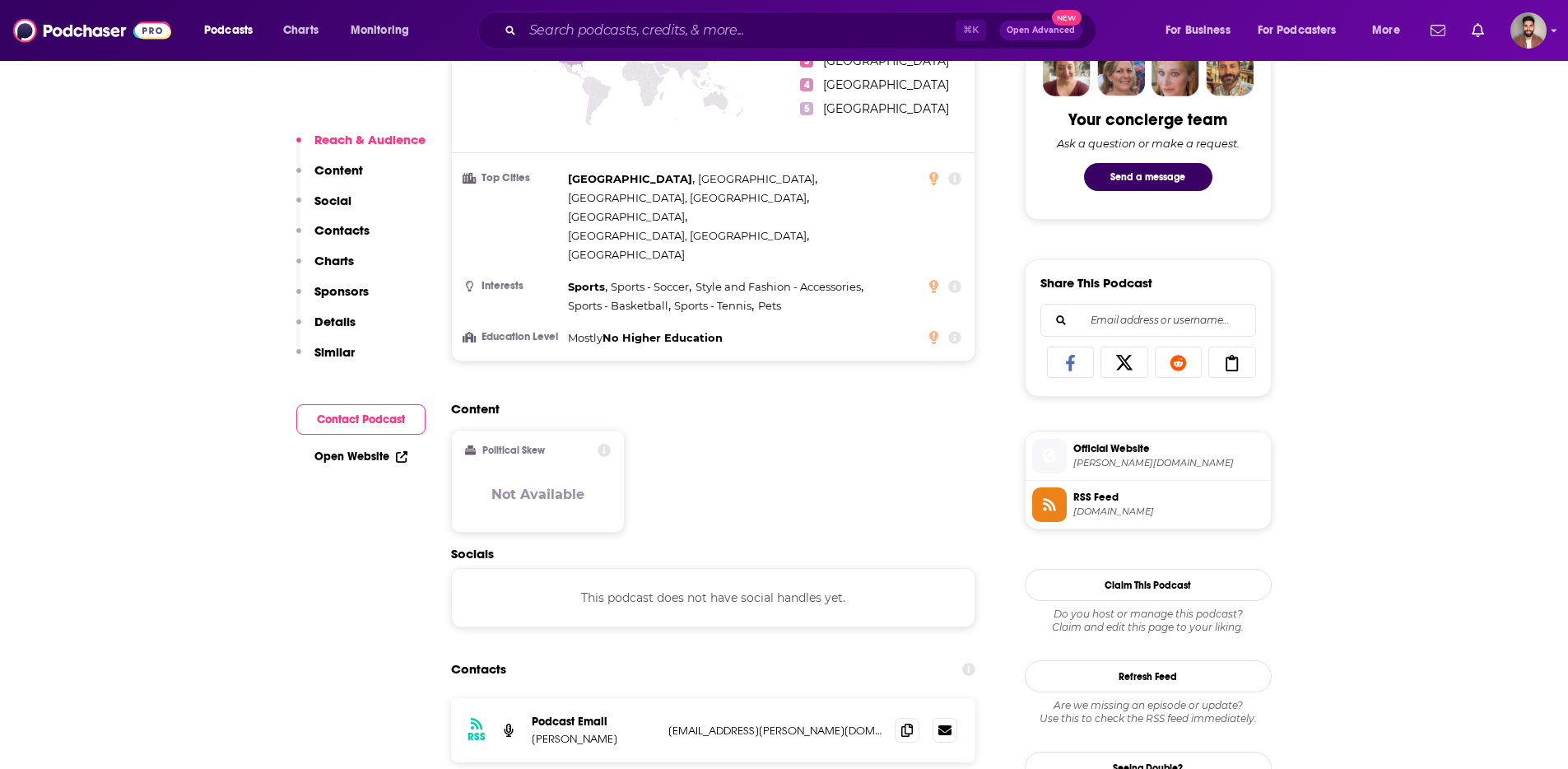
scroll to position [875, 0]
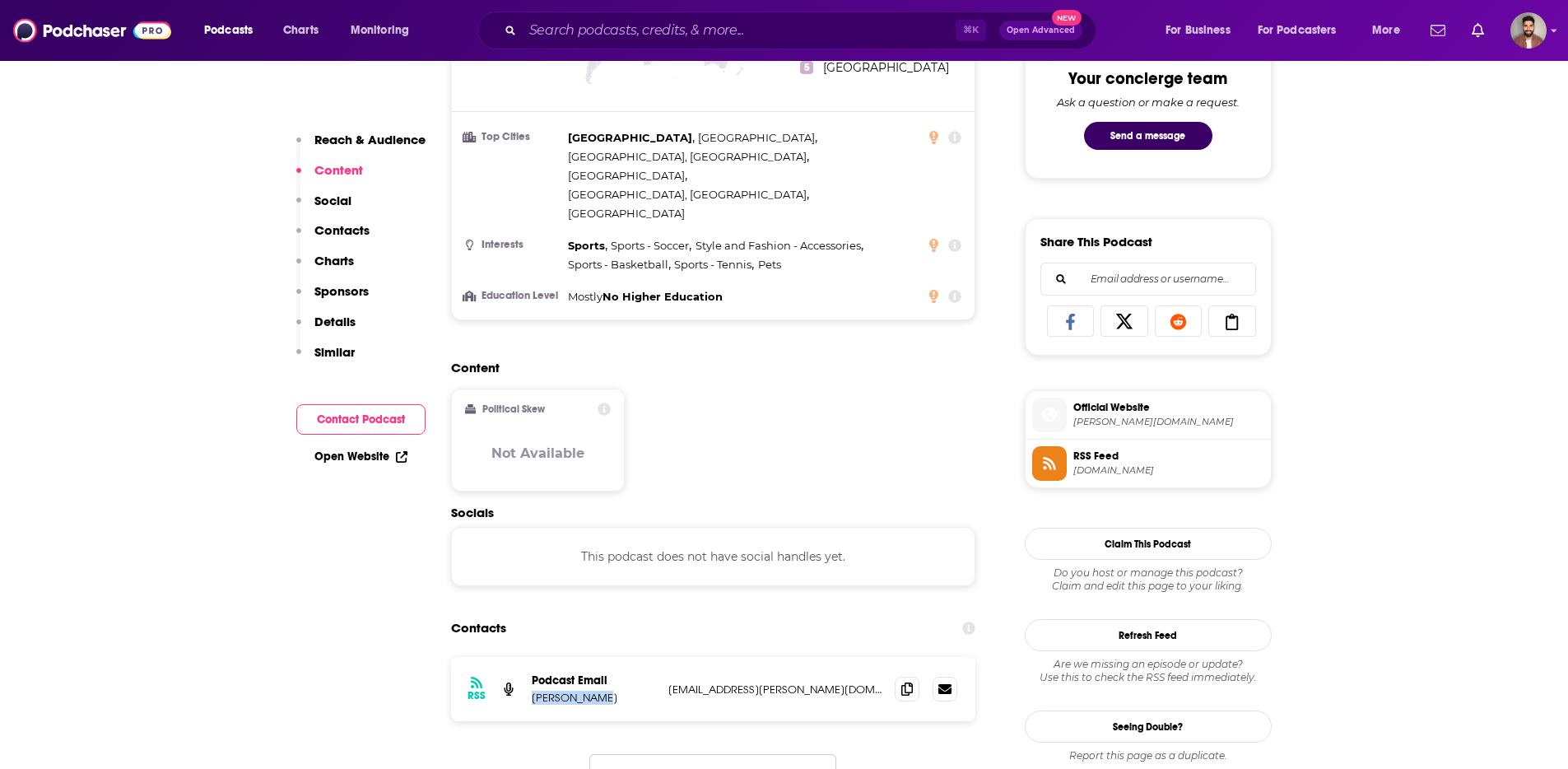
drag, startPoint x: 594, startPoint y: 646, endPoint x: 532, endPoint y: 645, distance: 62.0
click at [532, 690] on p "[PERSON_NAME]" at bounding box center [593, 697] width 123 height 14
copy p "[PERSON_NAME]"
